Goal: Go to known website: Access a specific website the user already knows

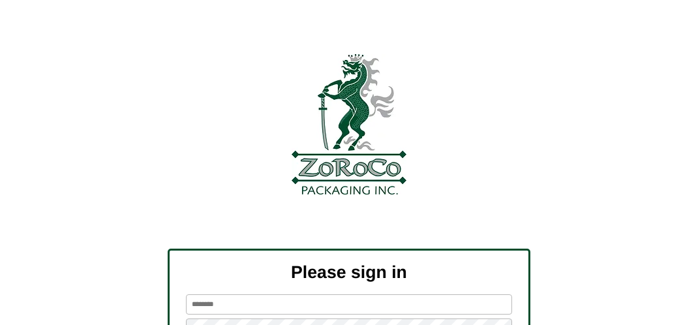
scroll to position [130, 0]
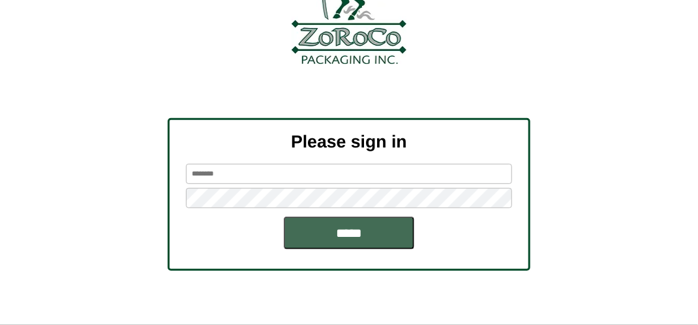
type input "*******"
click at [389, 238] on input "*****" at bounding box center [349, 233] width 130 height 33
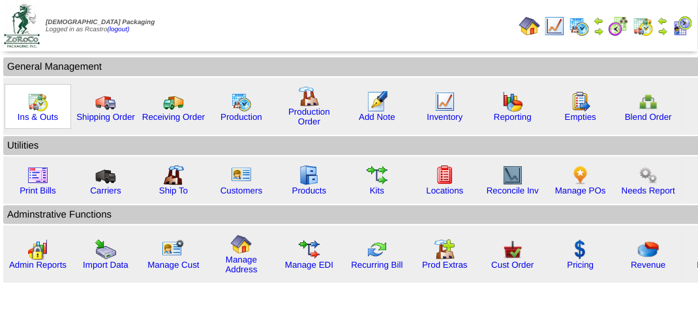
click at [39, 108] on img at bounding box center [37, 101] width 21 height 21
